Goal: Information Seeking & Learning: Check status

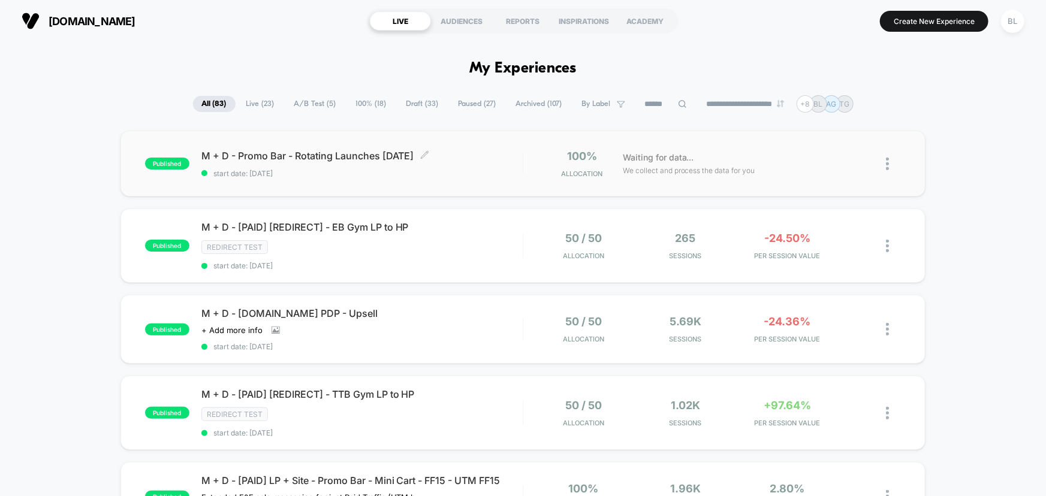
click at [484, 171] on span "start date: 10/15/2025" at bounding box center [361, 173] width 321 height 9
click at [452, 320] on div "M + D - P.Band PDP - Upsell Click to view images Click to edit experience detai…" at bounding box center [361, 329] width 321 height 44
click at [462, 403] on div "M + D - [PAID] [REDIRECT] - TTB Gym LP to HP Click to edit experience details C…" at bounding box center [361, 412] width 321 height 49
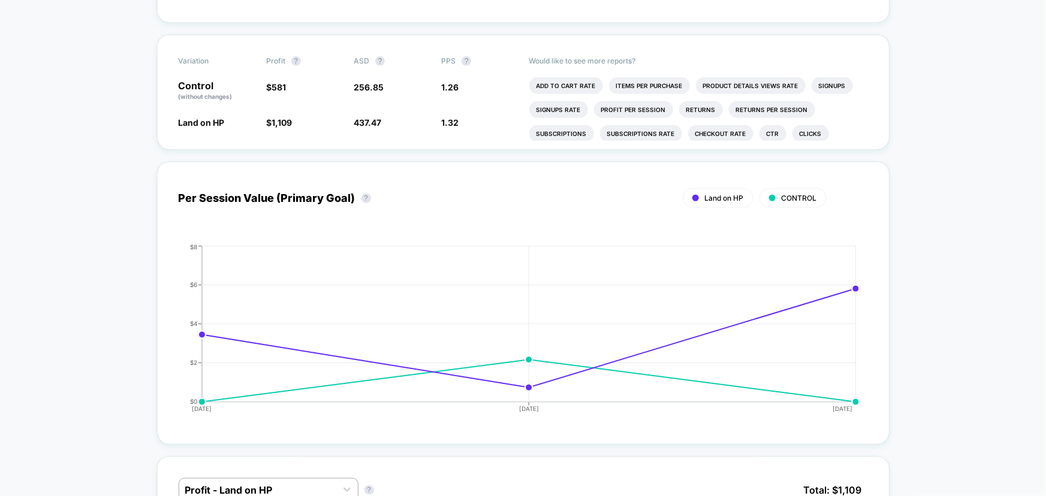
scroll to position [54, 0]
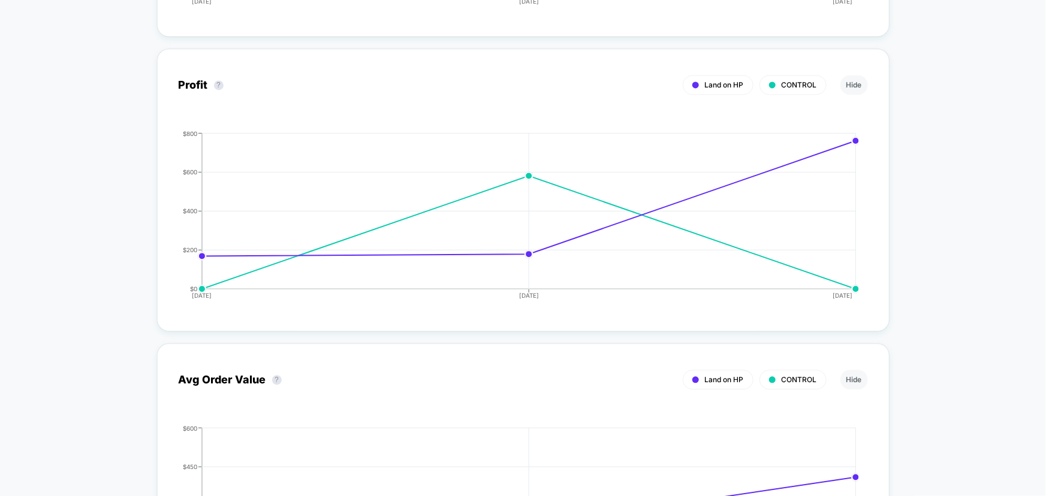
scroll to position [1307, 0]
